Goal: Contribute content: Contribute content

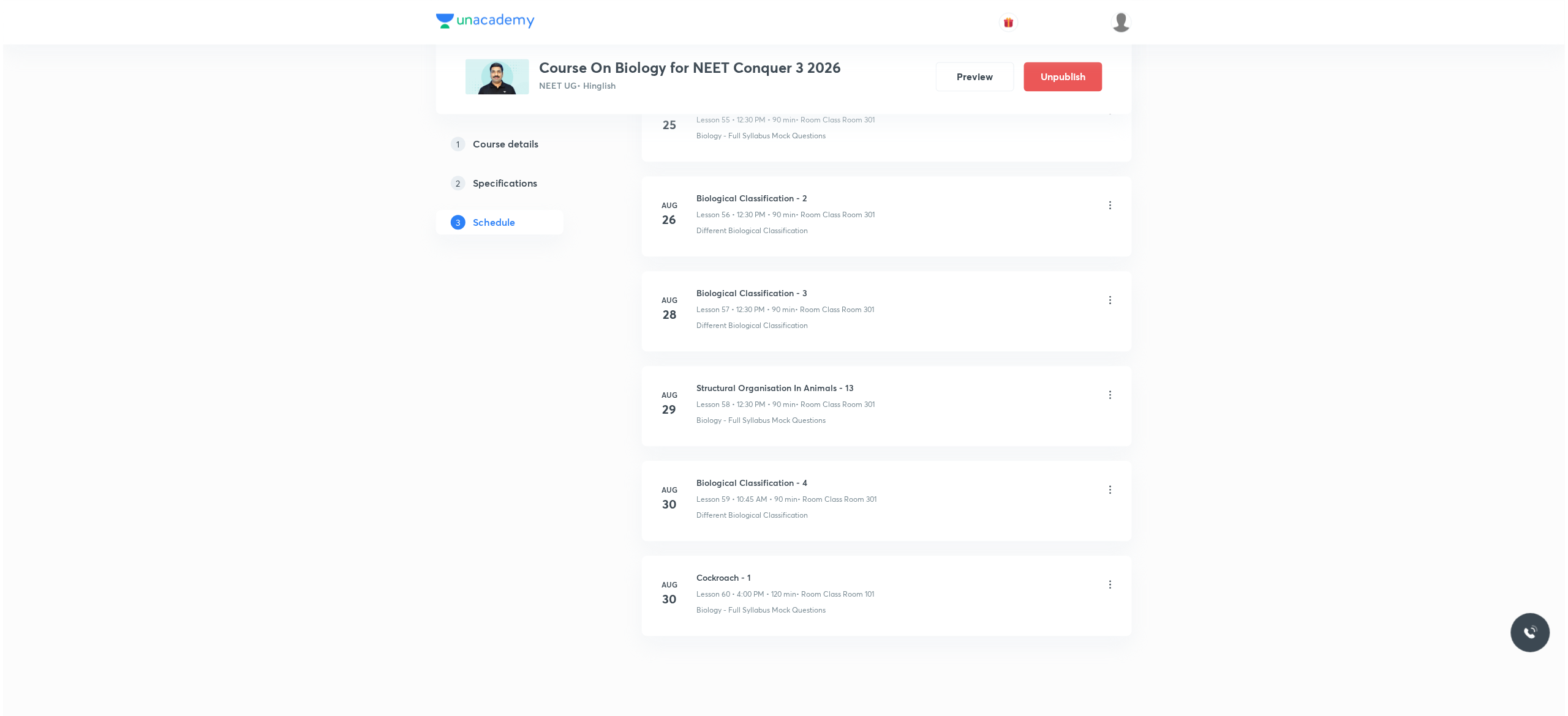
scroll to position [6062, 0]
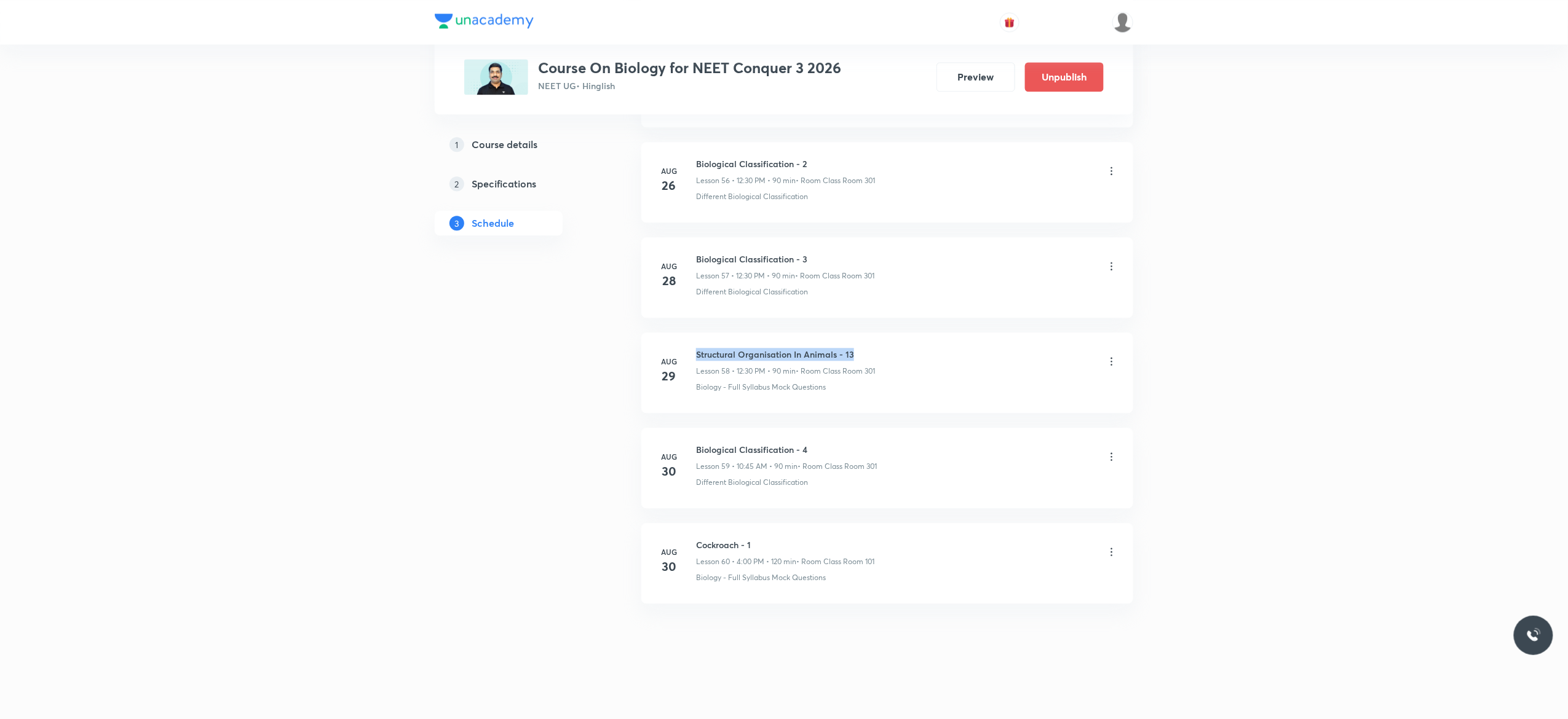
drag, startPoint x: 857, startPoint y: 343, endPoint x: 694, endPoint y: 349, distance: 163.1
click at [694, 349] on li "[DATE] Structural Organisation In Animals - 13 Lesson 58 • 12:30 PM • 90 min • …" at bounding box center [887, 373] width 492 height 81
copy h6 "Structural Organisation In Animals - 13"
click at [1112, 552] on icon at bounding box center [1112, 552] width 12 height 12
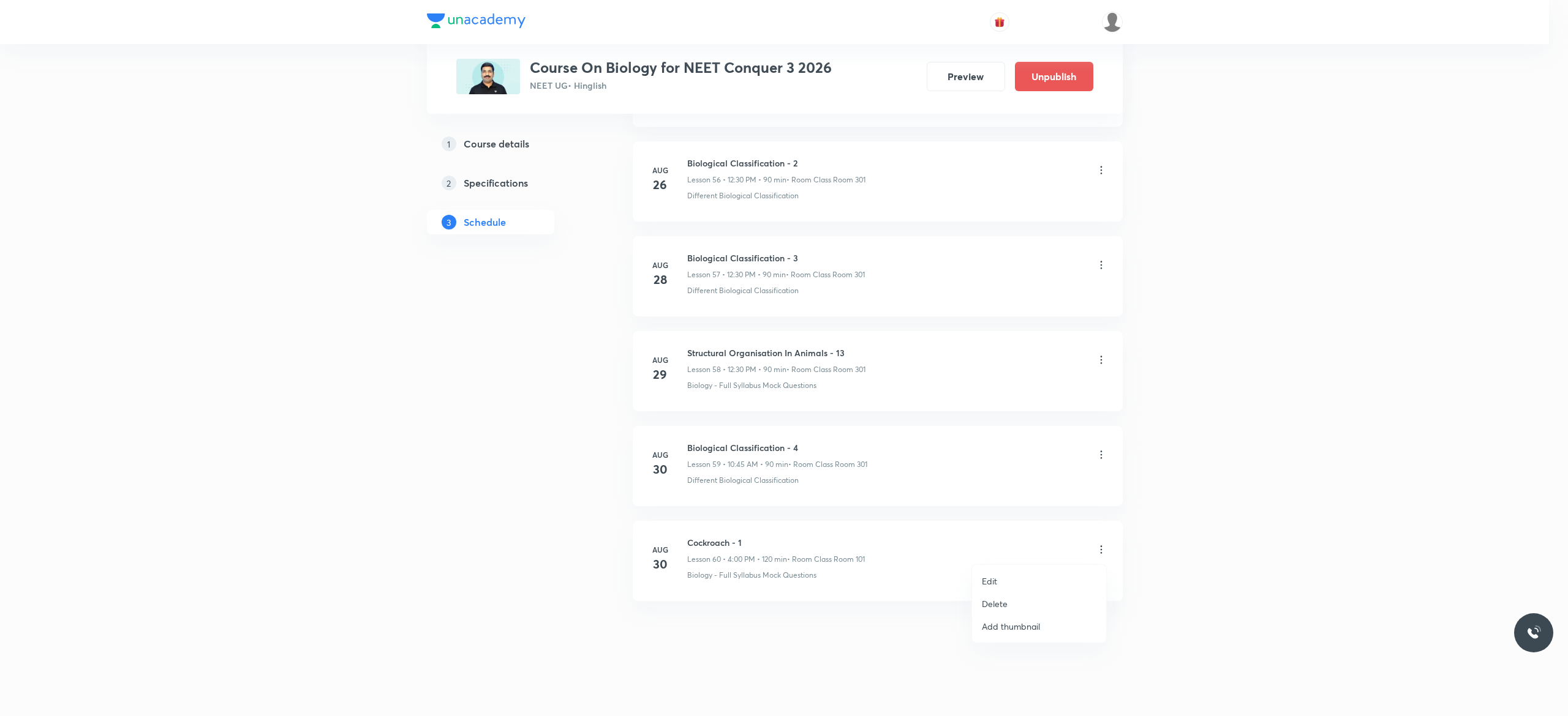
click at [1018, 578] on li "Edit" at bounding box center [1038, 581] width 134 height 23
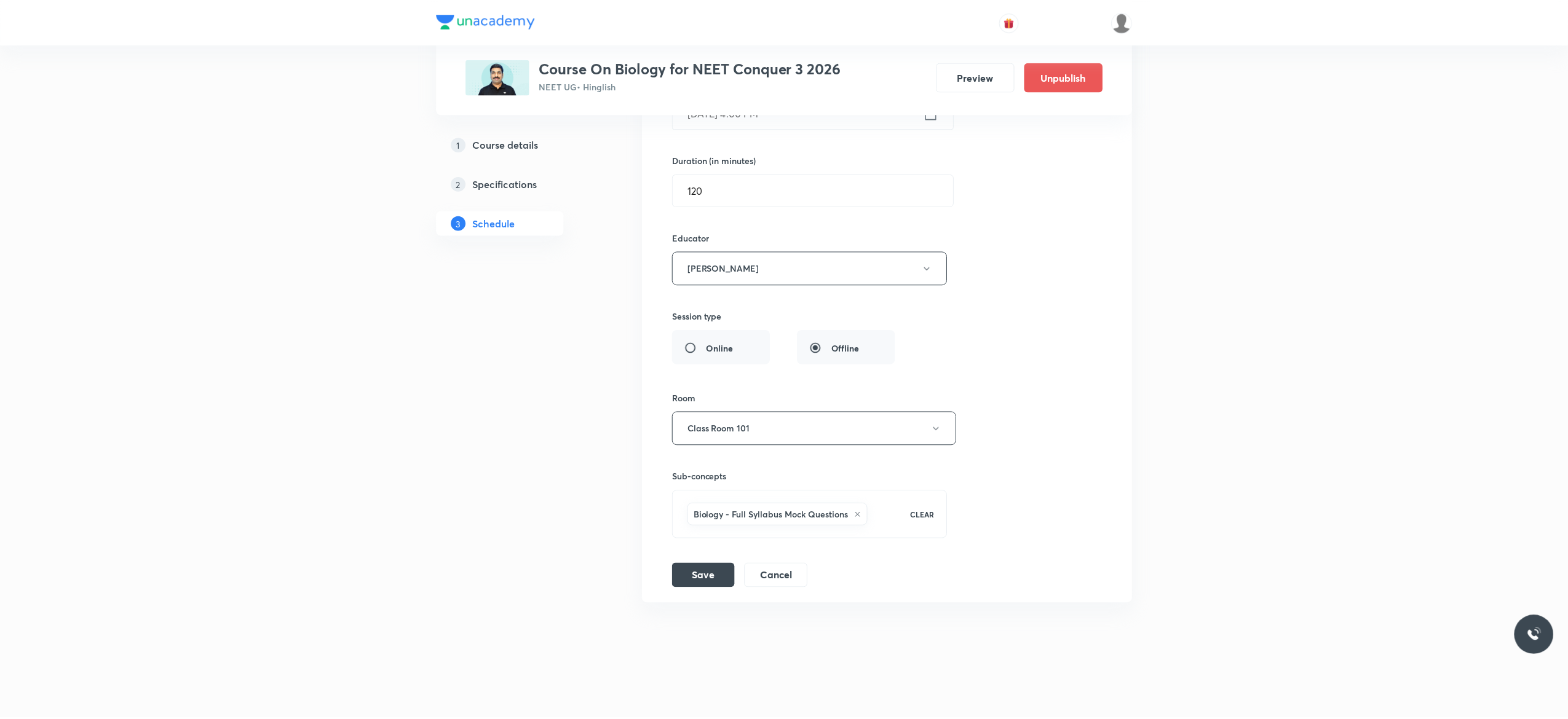
scroll to position [5997, 0]
click at [861, 513] on icon at bounding box center [858, 515] width 8 height 8
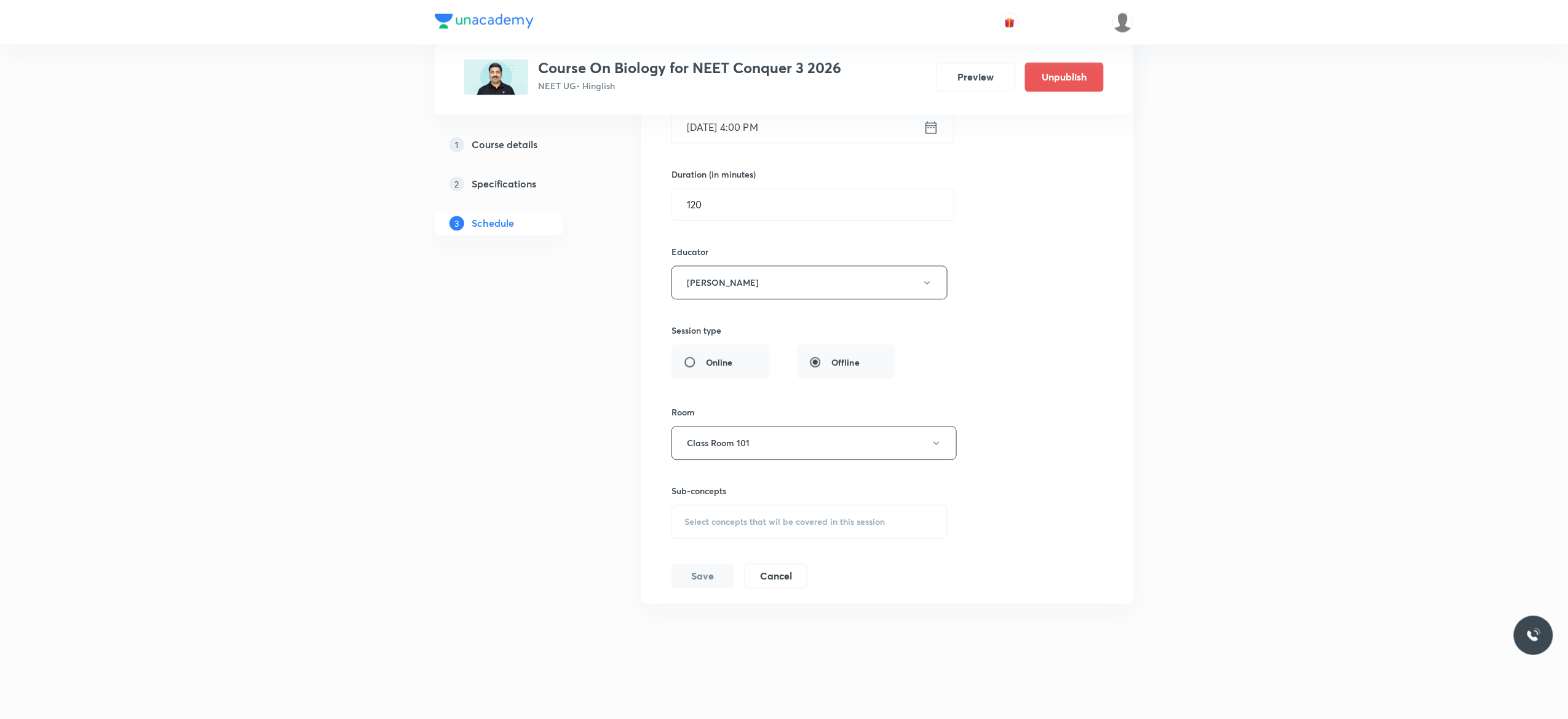
scroll to position [5981, 0]
click at [801, 524] on span "Select concepts that wil be covered in this session" at bounding box center [784, 522] width 201 height 10
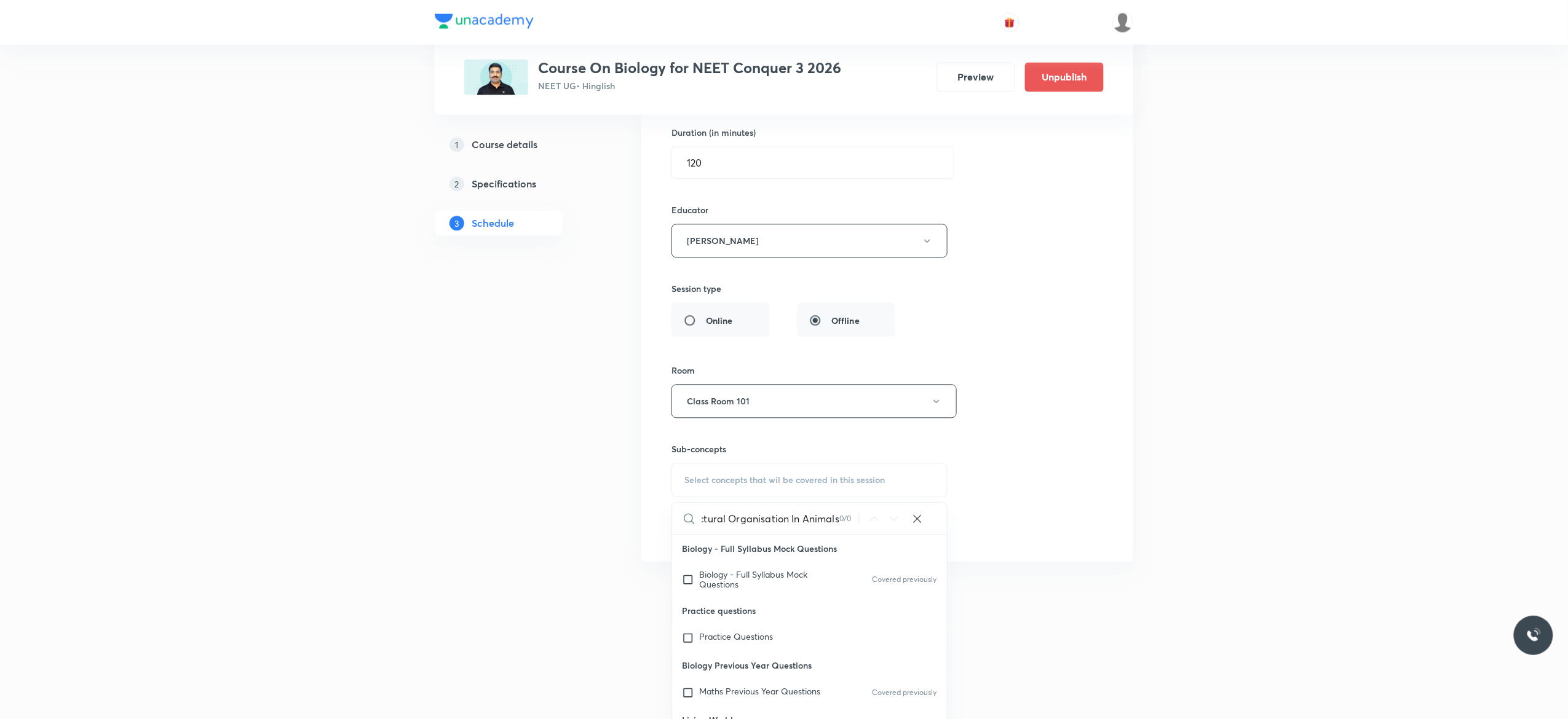
scroll to position [0, 22]
type input "Structural Organisation In Animals"
click at [689, 589] on input "checkbox" at bounding box center [690, 580] width 17 height 20
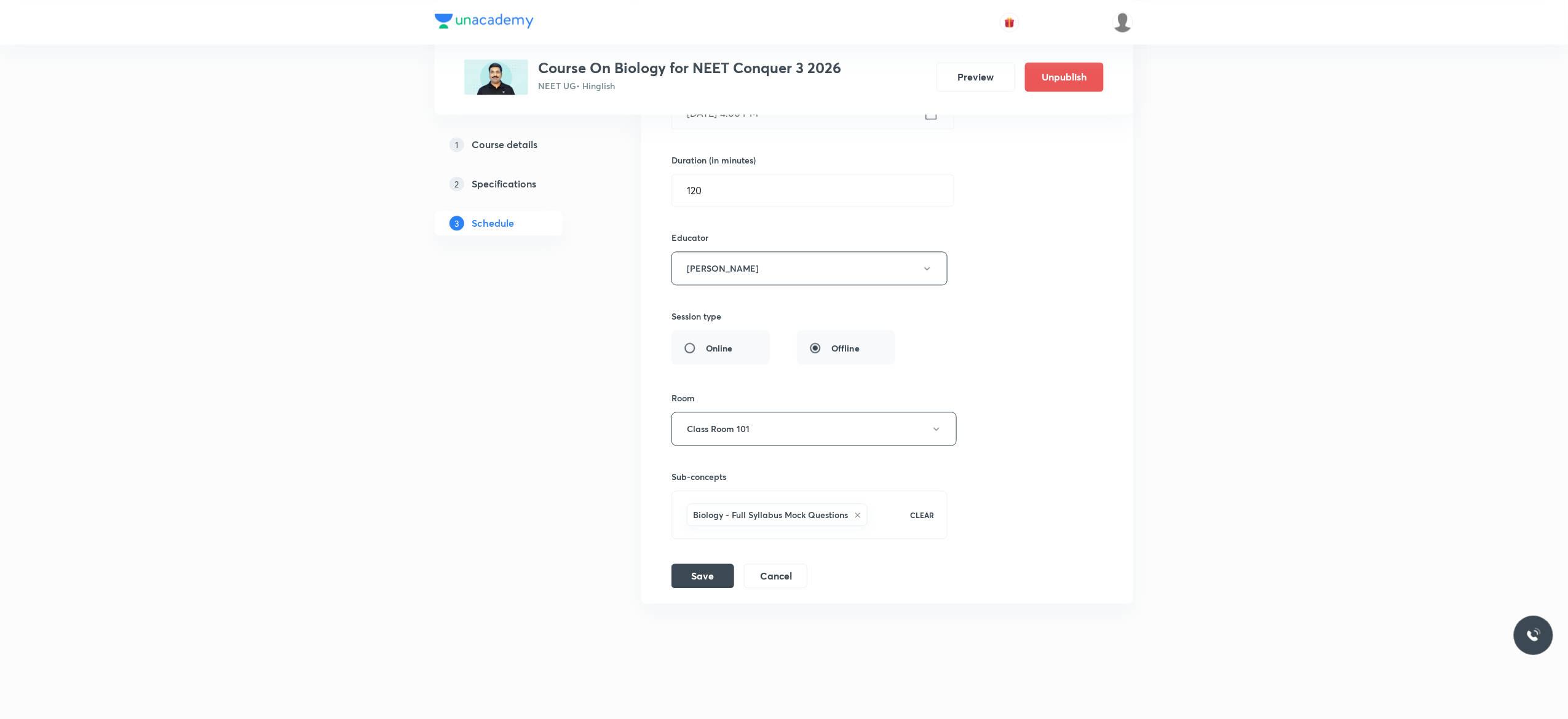
click at [1026, 439] on div "Session title 13/99 Cockroach - 1 ​ Schedule for [DATE] 4:00 PM ​ Duration (in …" at bounding box center [887, 280] width 432 height 614
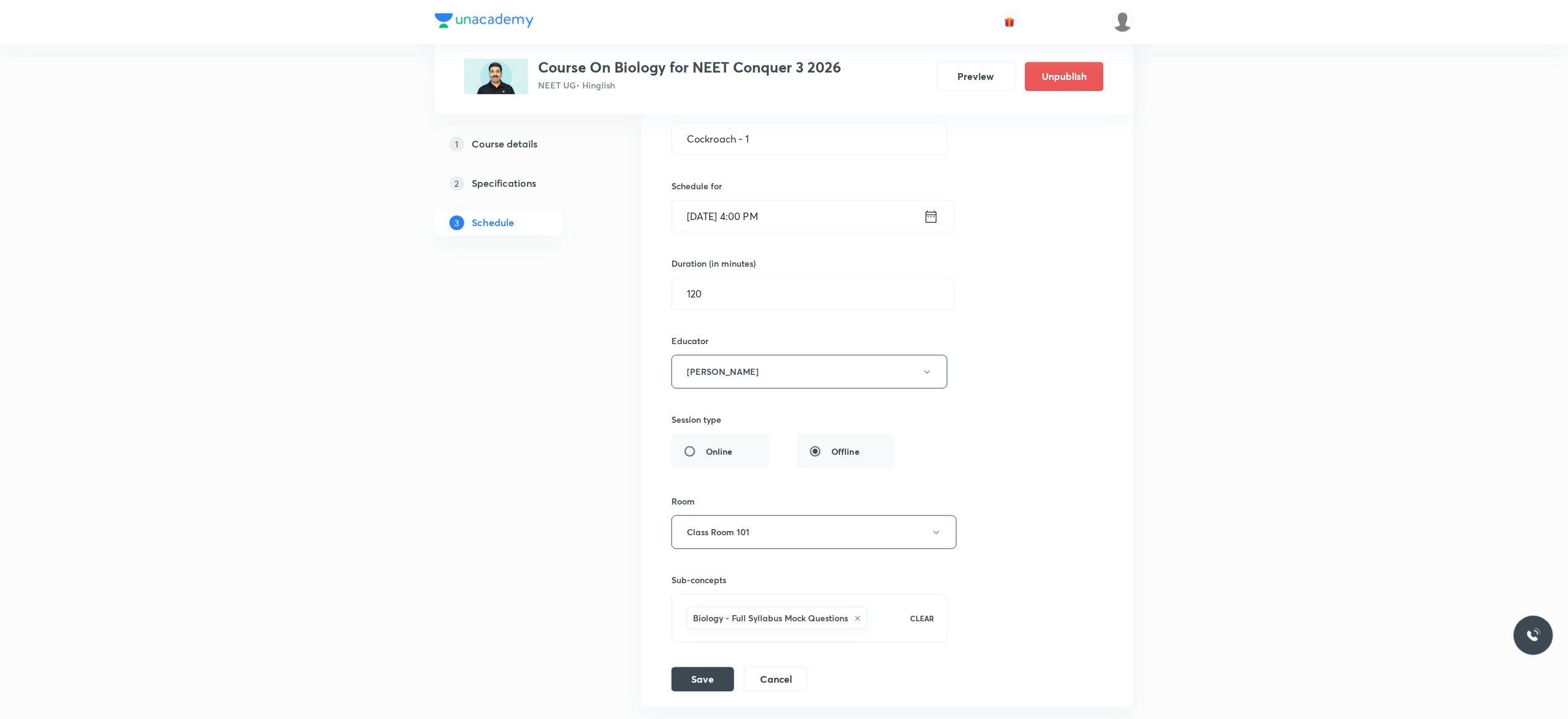
scroll to position [5604, 0]
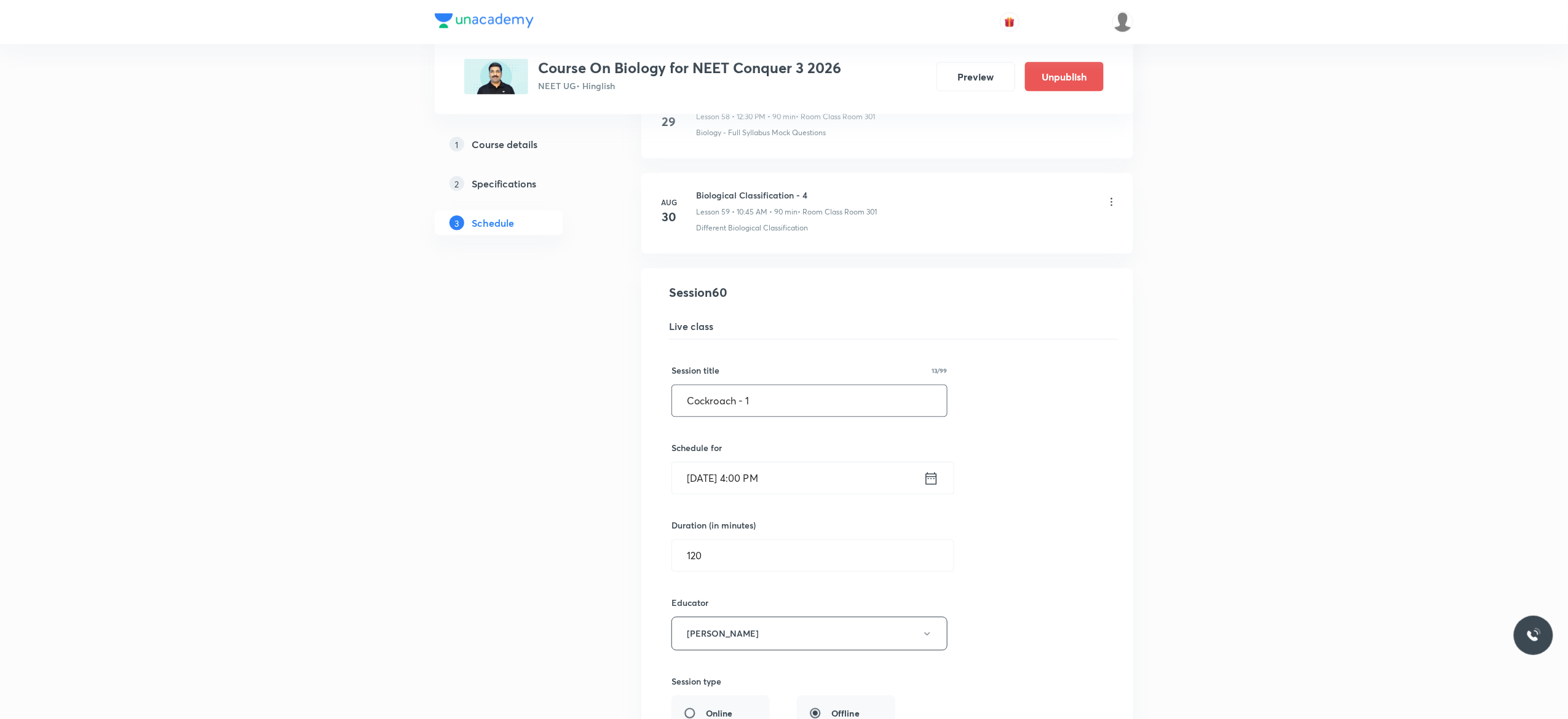
click at [793, 417] on input "Cockroach - 1" at bounding box center [810, 401] width 275 height 31
type input "C"
paste input "Structural Organisation In Animals - 13"
type input "Structural Organisation In Animals - 14"
click at [1036, 481] on div "Session title 39/99 Structural Organisation In Animals - 14 ​ Schedule for [DAT…" at bounding box center [887, 647] width 432 height 614
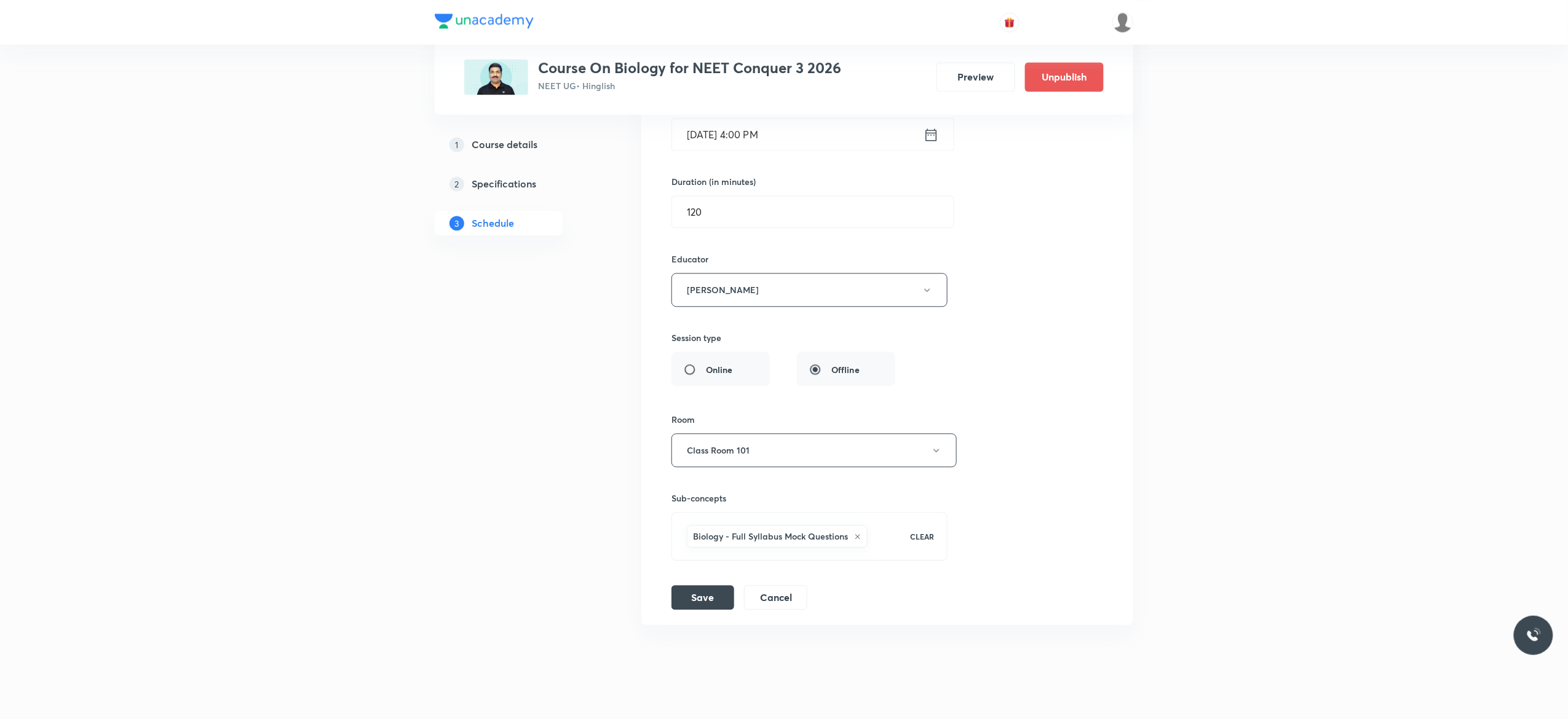
scroll to position [5997, 0]
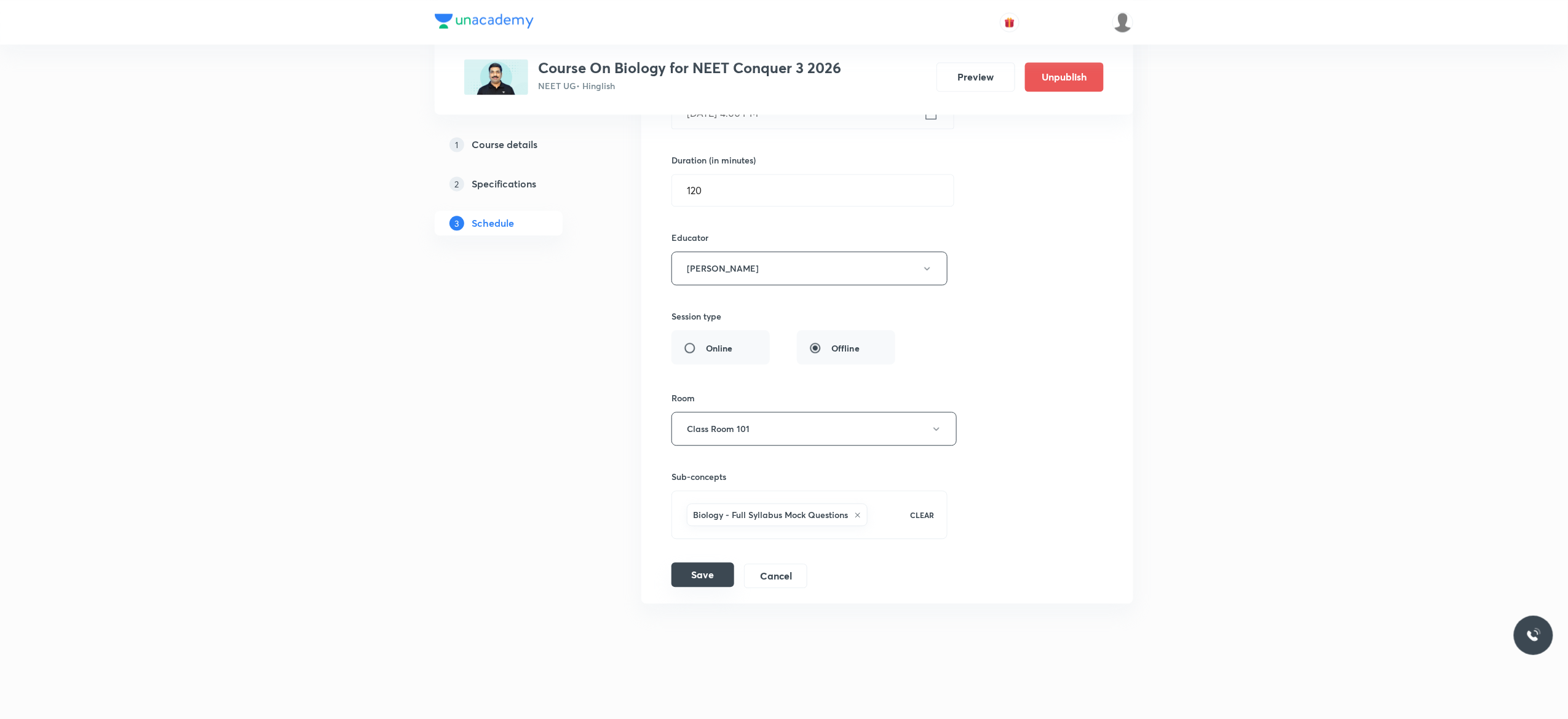
click at [702, 579] on button "Save" at bounding box center [703, 575] width 63 height 25
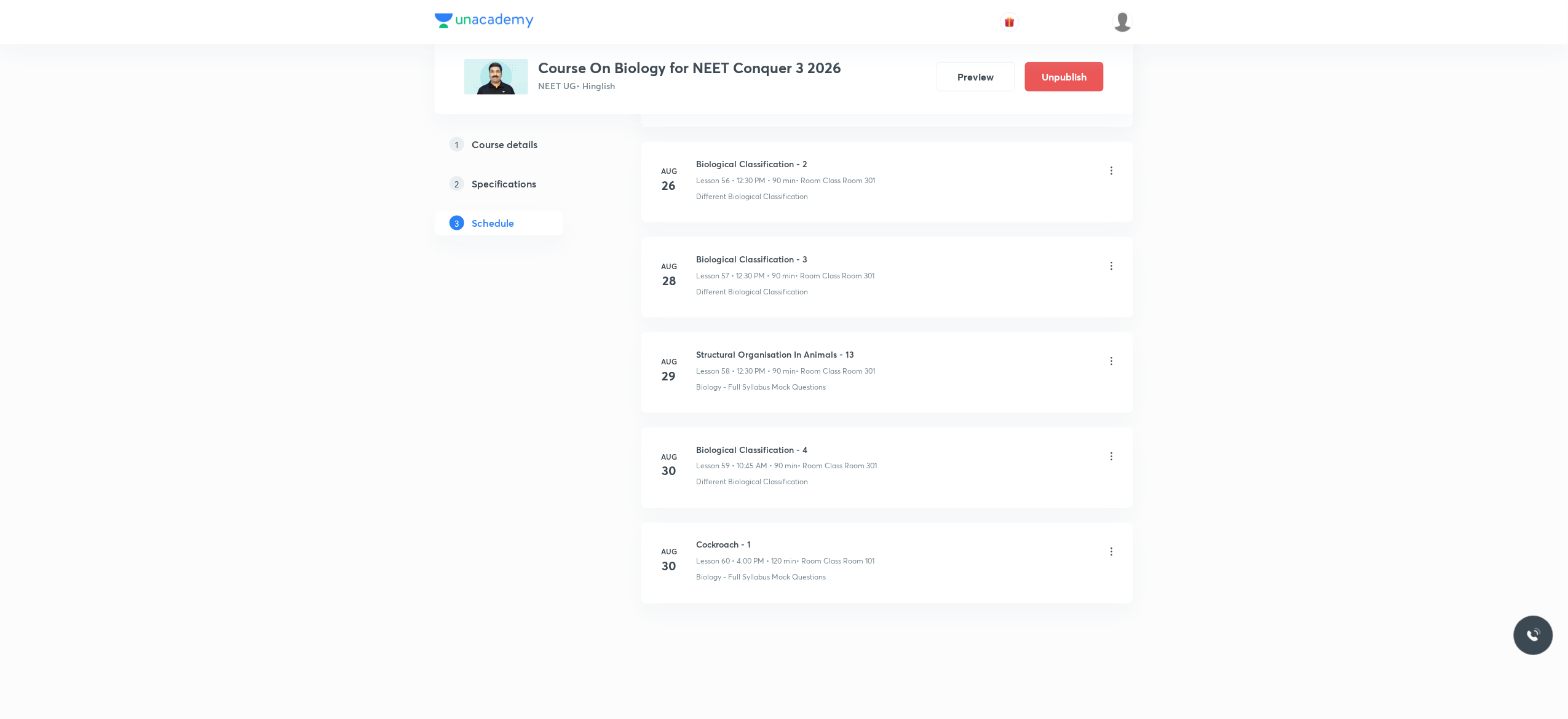
scroll to position [5442, 0]
